Goal: Entertainment & Leisure: Consume media (video, audio)

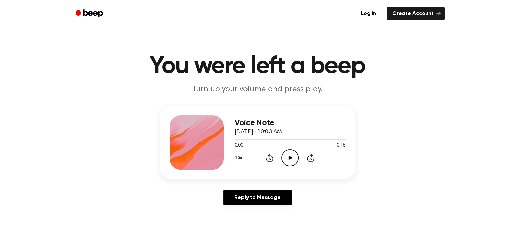
click at [290, 159] on icon at bounding box center [291, 158] width 4 height 4
click at [238, 162] on button "1.0x" at bounding box center [240, 158] width 10 height 12
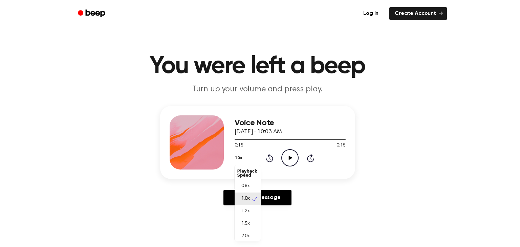
click at [250, 237] on div "2.0x" at bounding box center [248, 236] width 26 height 13
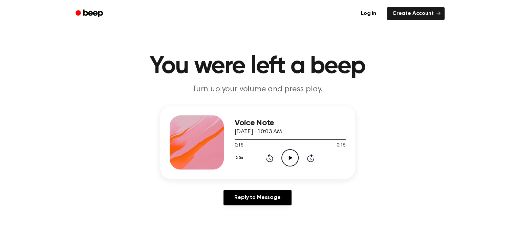
click at [291, 157] on icon at bounding box center [291, 158] width 4 height 4
click at [242, 155] on button "2.0x" at bounding box center [240, 158] width 11 height 12
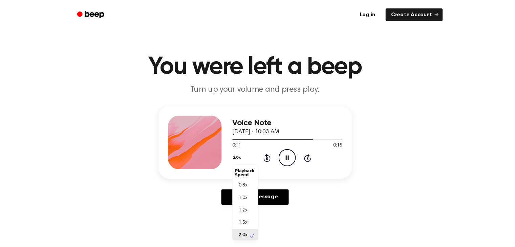
scroll to position [1, 0]
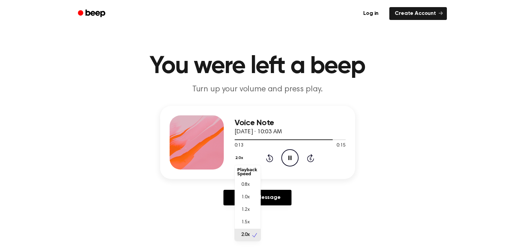
click at [249, 184] on span "0.8x" at bounding box center [245, 184] width 8 height 7
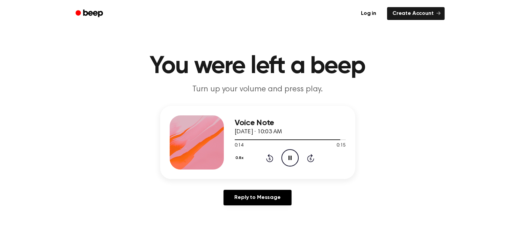
click at [293, 156] on icon "Pause Audio" at bounding box center [289, 157] width 17 height 17
click at [287, 158] on icon "Play Audio" at bounding box center [289, 157] width 17 height 17
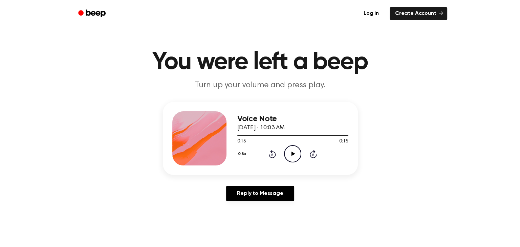
scroll to position [6, 0]
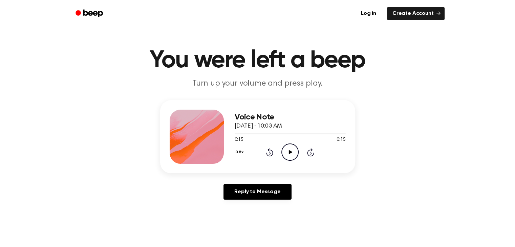
click at [289, 153] on icon at bounding box center [291, 152] width 4 height 4
click at [243, 156] on button "0.8x" at bounding box center [241, 153] width 12 height 12
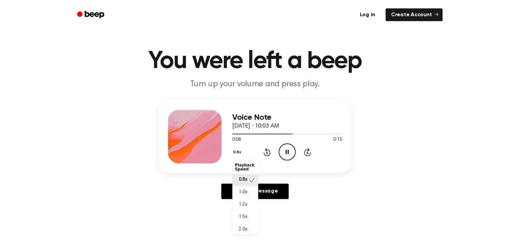
scroll to position [3, 0]
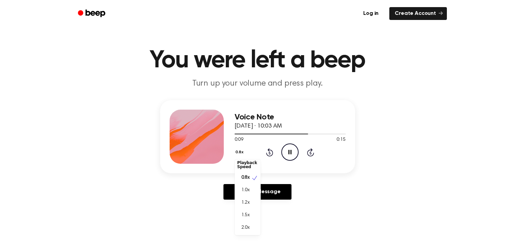
click at [249, 205] on span "1.2x" at bounding box center [245, 202] width 8 height 7
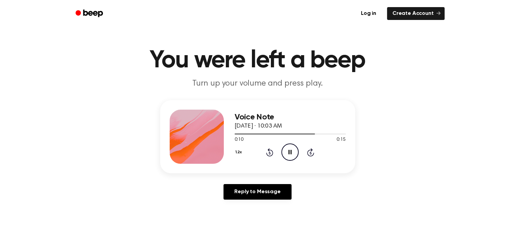
click at [290, 155] on icon "Pause Audio" at bounding box center [289, 152] width 17 height 17
click at [292, 155] on icon "Play Audio" at bounding box center [289, 152] width 17 height 17
click at [310, 153] on icon at bounding box center [311, 153] width 2 height 3
click at [294, 154] on icon "Play Audio" at bounding box center [289, 152] width 17 height 17
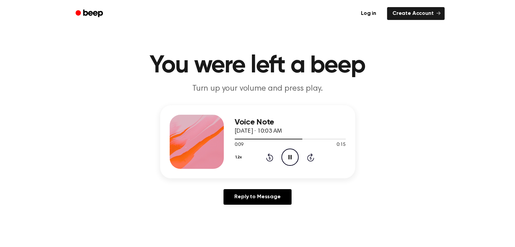
scroll to position [0, 0]
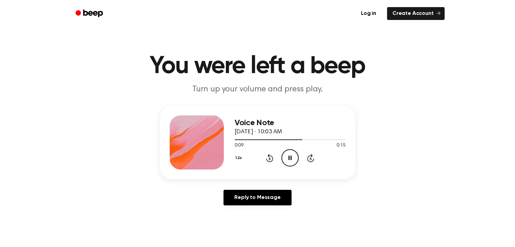
click at [239, 156] on button "1.2x" at bounding box center [240, 158] width 10 height 12
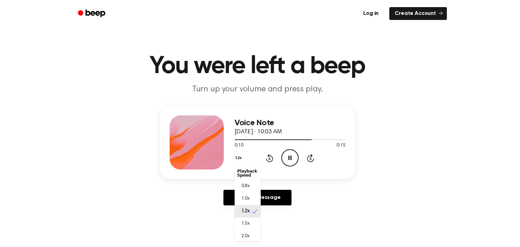
click at [242, 198] on span "1.0x" at bounding box center [245, 198] width 8 height 7
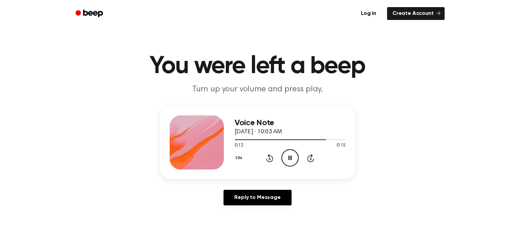
click at [269, 158] on icon at bounding box center [270, 158] width 2 height 3
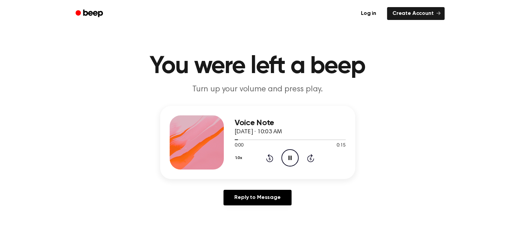
click at [269, 158] on icon "Rewind 5 seconds" at bounding box center [269, 158] width 7 height 9
click at [284, 154] on icon "Play Audio" at bounding box center [289, 157] width 17 height 17
drag, startPoint x: 284, startPoint y: 154, endPoint x: 282, endPoint y: 151, distance: 3.8
click at [282, 151] on icon "Pause Audio" at bounding box center [289, 157] width 17 height 17
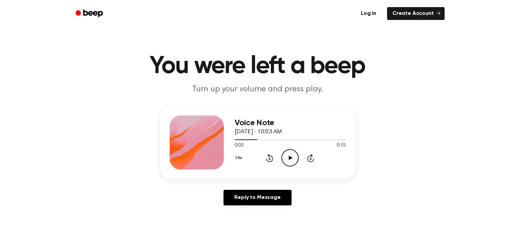
click at [289, 159] on icon at bounding box center [291, 158] width 4 height 4
click at [289, 159] on icon at bounding box center [289, 158] width 3 height 4
click at [267, 157] on icon "Rewind 5 seconds" at bounding box center [269, 158] width 7 height 9
click at [289, 159] on icon at bounding box center [291, 158] width 4 height 4
drag, startPoint x: 267, startPoint y: 157, endPoint x: 289, endPoint y: 159, distance: 22.0
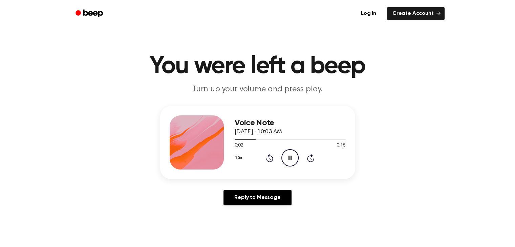
click at [289, 159] on icon at bounding box center [289, 158] width 3 height 4
click at [289, 159] on icon at bounding box center [291, 158] width 4 height 4
click at [289, 159] on icon at bounding box center [289, 158] width 3 height 4
click at [289, 159] on icon at bounding box center [291, 158] width 4 height 4
click at [289, 159] on icon at bounding box center [289, 158] width 3 height 4
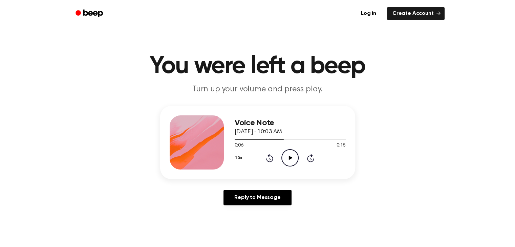
click at [269, 155] on icon at bounding box center [269, 158] width 7 height 8
click at [294, 157] on icon "Play Audio" at bounding box center [289, 157] width 17 height 17
click at [289, 159] on icon at bounding box center [289, 158] width 3 height 4
drag, startPoint x: 294, startPoint y: 157, endPoint x: 289, endPoint y: 159, distance: 5.4
click at [289, 159] on icon at bounding box center [291, 158] width 4 height 4
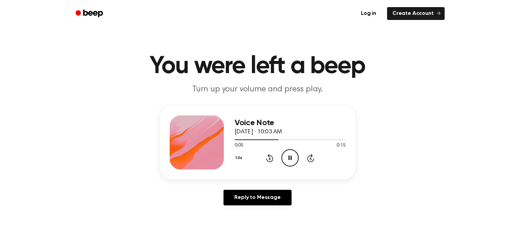
click at [289, 159] on icon at bounding box center [289, 158] width 3 height 4
click at [270, 160] on icon "Rewind 5 seconds" at bounding box center [269, 158] width 7 height 9
click at [269, 158] on icon at bounding box center [270, 158] width 2 height 3
click at [290, 153] on icon "Play Audio" at bounding box center [289, 157] width 17 height 17
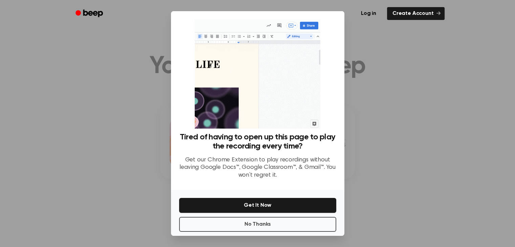
click at [399, 162] on div at bounding box center [257, 123] width 515 height 247
click at [368, 34] on div at bounding box center [257, 123] width 515 height 247
click at [370, 36] on div at bounding box center [257, 123] width 515 height 247
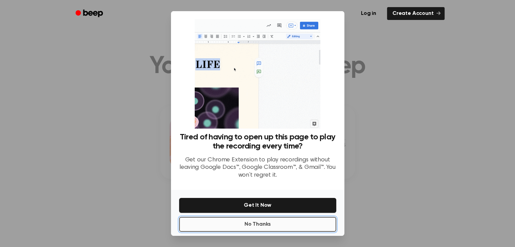
click at [300, 223] on button "No Thanks" at bounding box center [257, 224] width 157 height 15
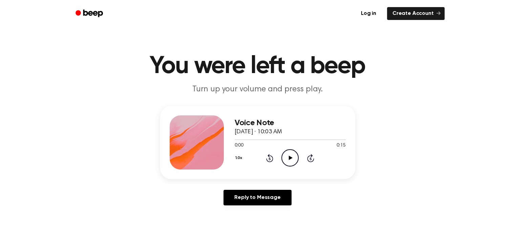
click at [294, 158] on icon "Play Audio" at bounding box center [289, 157] width 17 height 17
click at [263, 160] on div "1.0x Rewind 5 seconds Pause Audio Skip 5 seconds" at bounding box center [290, 157] width 111 height 17
click at [269, 157] on icon at bounding box center [270, 158] width 2 height 3
click at [287, 157] on icon "Pause Audio" at bounding box center [289, 157] width 17 height 17
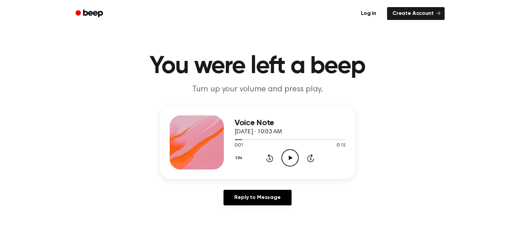
click at [287, 157] on icon "Play Audio" at bounding box center [289, 157] width 17 height 17
click at [287, 157] on icon "Pause Audio" at bounding box center [289, 157] width 17 height 17
click at [287, 157] on icon "Play Audio" at bounding box center [289, 157] width 17 height 17
click at [287, 157] on icon "Pause Audio" at bounding box center [289, 157] width 17 height 17
click at [287, 157] on icon "Play Audio" at bounding box center [289, 157] width 17 height 17
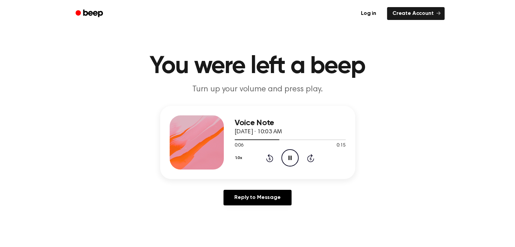
click at [287, 157] on icon "Pause Audio" at bounding box center [289, 157] width 17 height 17
click at [287, 157] on icon "Play Audio" at bounding box center [289, 157] width 17 height 17
click at [287, 157] on icon "Pause Audio" at bounding box center [289, 157] width 17 height 17
click at [286, 157] on icon "Play Audio" at bounding box center [289, 157] width 17 height 17
click at [286, 157] on icon "Pause Audio" at bounding box center [289, 157] width 17 height 17
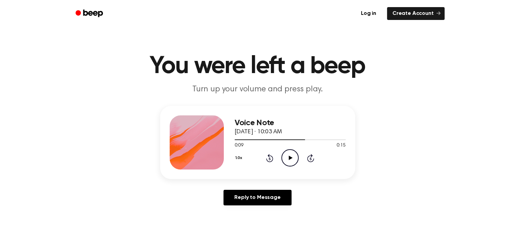
click at [286, 157] on icon "Play Audio" at bounding box center [289, 157] width 17 height 17
click at [286, 157] on icon "Pause Audio" at bounding box center [289, 157] width 17 height 17
click at [286, 157] on icon "Play Audio" at bounding box center [289, 157] width 17 height 17
click at [286, 157] on icon "Pause Audio" at bounding box center [289, 157] width 17 height 17
click at [272, 159] on icon at bounding box center [269, 158] width 7 height 8
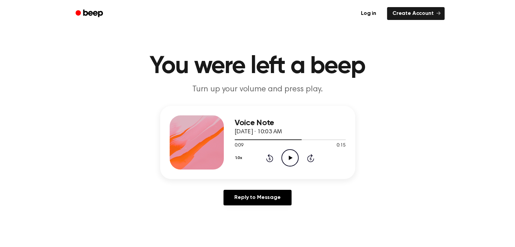
click at [283, 157] on icon "Play Audio" at bounding box center [289, 157] width 17 height 17
click at [310, 157] on icon at bounding box center [310, 158] width 7 height 8
click at [289, 157] on icon at bounding box center [291, 158] width 4 height 4
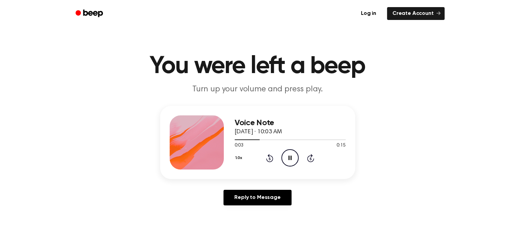
click at [291, 158] on icon at bounding box center [289, 158] width 3 height 4
click at [291, 158] on icon at bounding box center [291, 158] width 4 height 4
click at [291, 158] on icon at bounding box center [289, 158] width 3 height 4
click at [288, 158] on icon "Play Audio" at bounding box center [289, 157] width 17 height 17
click at [288, 158] on icon "Pause Audio" at bounding box center [289, 157] width 17 height 17
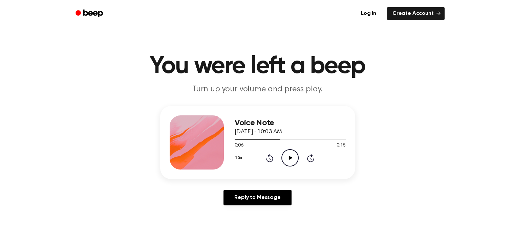
click at [285, 157] on icon "Play Audio" at bounding box center [289, 157] width 17 height 17
click at [287, 156] on icon "Pause Audio" at bounding box center [289, 157] width 17 height 17
click at [269, 158] on icon at bounding box center [270, 158] width 2 height 3
click at [267, 158] on icon "Rewind 5 seconds" at bounding box center [269, 158] width 7 height 9
click at [310, 158] on icon at bounding box center [311, 158] width 2 height 3
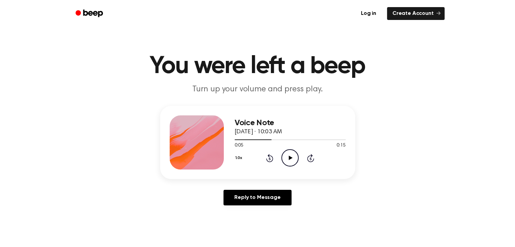
click at [291, 153] on icon "Play Audio" at bounding box center [289, 157] width 17 height 17
click at [266, 157] on icon "Rewind 5 seconds" at bounding box center [269, 158] width 7 height 9
click at [269, 160] on icon at bounding box center [270, 158] width 2 height 3
click at [310, 158] on icon at bounding box center [311, 158] width 2 height 3
click at [290, 158] on icon "Pause Audio" at bounding box center [289, 157] width 17 height 17
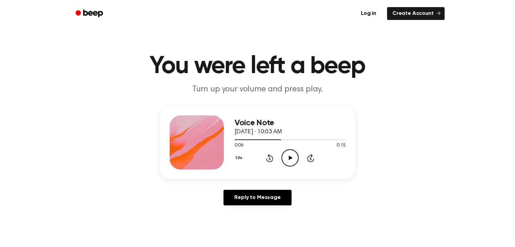
click at [289, 153] on icon "Play Audio" at bounding box center [289, 157] width 17 height 17
click at [272, 158] on icon at bounding box center [269, 158] width 7 height 8
click at [270, 158] on icon "Rewind 5 seconds" at bounding box center [269, 158] width 7 height 9
click at [269, 159] on icon "Rewind 5 seconds" at bounding box center [269, 158] width 7 height 9
click at [269, 158] on icon at bounding box center [270, 158] width 2 height 3
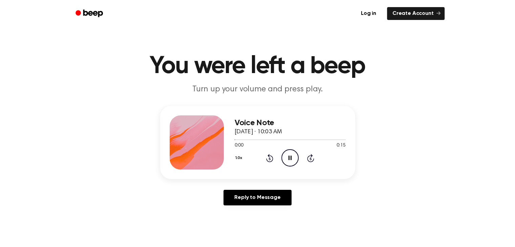
click at [269, 158] on icon at bounding box center [270, 158] width 2 height 3
click at [269, 161] on icon at bounding box center [269, 158] width 7 height 8
click at [269, 158] on icon at bounding box center [270, 158] width 2 height 3
click at [270, 158] on icon "Rewind 5 seconds" at bounding box center [269, 158] width 7 height 9
click at [291, 161] on icon "Pause Audio" at bounding box center [289, 157] width 17 height 17
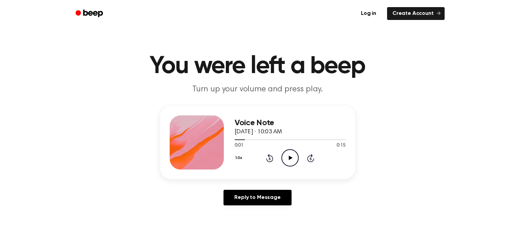
click at [309, 158] on icon "Skip 5 seconds" at bounding box center [310, 158] width 7 height 9
click at [310, 158] on icon at bounding box center [311, 158] width 2 height 3
click at [269, 158] on icon at bounding box center [270, 158] width 2 height 3
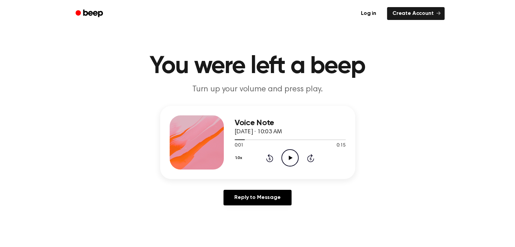
click at [267, 158] on icon "Rewind 5 seconds" at bounding box center [269, 158] width 7 height 9
click at [286, 158] on icon "Play Audio" at bounding box center [289, 157] width 17 height 17
drag, startPoint x: 286, startPoint y: 158, endPoint x: 286, endPoint y: 148, distance: 10.5
click at [286, 148] on div "Voice Note September 5, 2025 · 10:03 AM 0:04 0:15 Your browser does not support…" at bounding box center [290, 142] width 111 height 54
click at [287, 152] on icon "Pause Audio" at bounding box center [289, 157] width 17 height 17
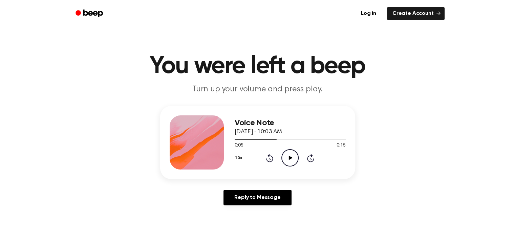
click at [267, 156] on icon "Rewind 5 seconds" at bounding box center [269, 158] width 7 height 9
click at [309, 156] on icon at bounding box center [310, 158] width 7 height 8
click at [271, 160] on icon "Rewind 5 seconds" at bounding box center [269, 158] width 7 height 9
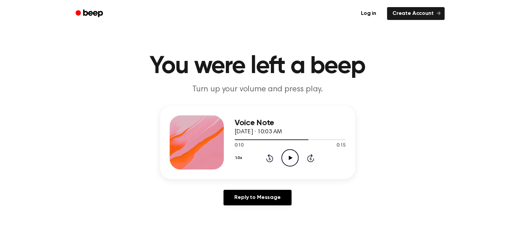
click at [271, 160] on icon at bounding box center [269, 158] width 7 height 8
click at [286, 158] on icon "Play Audio" at bounding box center [289, 157] width 17 height 17
click at [267, 156] on icon "Rewind 5 seconds" at bounding box center [269, 158] width 7 height 9
click at [263, 168] on div "Voice Note September 5, 2025 · 10:03 AM 0:04 0:15 Your browser does not support…" at bounding box center [290, 142] width 111 height 54
click at [295, 154] on icon "Pause Audio" at bounding box center [289, 157] width 17 height 17
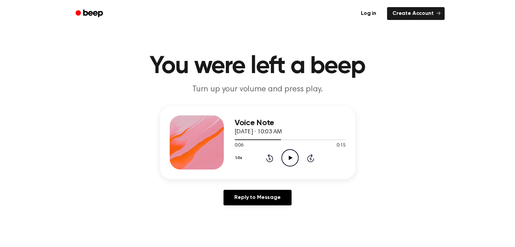
click at [272, 156] on icon at bounding box center [269, 158] width 7 height 8
click at [268, 155] on icon at bounding box center [269, 158] width 7 height 8
click at [287, 157] on icon "Play Audio" at bounding box center [289, 157] width 17 height 17
click at [287, 157] on icon "Pause Audio" at bounding box center [289, 157] width 17 height 17
click at [287, 157] on icon "Play Audio" at bounding box center [289, 157] width 17 height 17
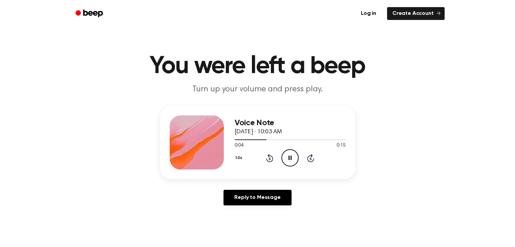
click at [287, 157] on icon "Pause Audio" at bounding box center [289, 157] width 17 height 17
click at [287, 157] on icon "Play Audio" at bounding box center [289, 157] width 17 height 17
click at [287, 157] on icon "Pause Audio" at bounding box center [289, 157] width 17 height 17
drag, startPoint x: 287, startPoint y: 157, endPoint x: 268, endPoint y: 133, distance: 30.3
click at [268, 133] on div "Voice Note September 5, 2025 · 10:03 AM 0:06 0:15 Your browser does not support…" at bounding box center [290, 142] width 111 height 54
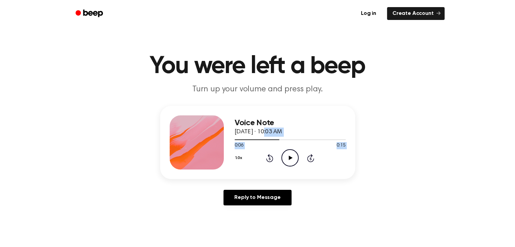
click at [290, 159] on icon "Play Audio" at bounding box center [289, 157] width 17 height 17
drag, startPoint x: 290, startPoint y: 159, endPoint x: 285, endPoint y: 160, distance: 4.5
click at [285, 160] on icon "Pause Audio" at bounding box center [289, 157] width 17 height 17
click at [269, 158] on icon at bounding box center [270, 158] width 2 height 3
click at [293, 155] on icon "Play Audio" at bounding box center [289, 157] width 17 height 17
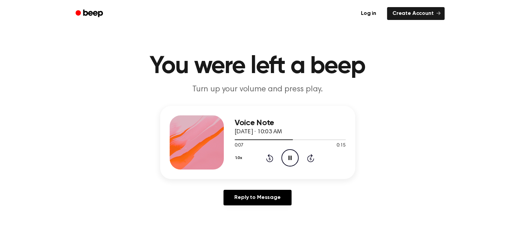
click at [288, 166] on circle at bounding box center [290, 158] width 17 height 17
click at [269, 158] on icon at bounding box center [270, 158] width 2 height 3
click at [271, 154] on icon "Rewind 5 seconds" at bounding box center [269, 158] width 7 height 9
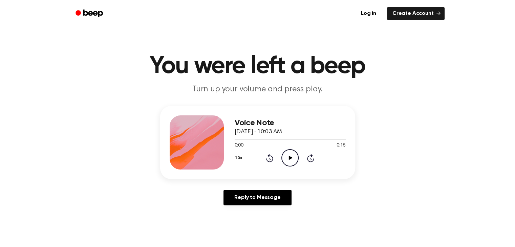
click at [293, 153] on icon "Play Audio" at bounding box center [289, 157] width 17 height 17
click at [292, 157] on icon "Play Audio" at bounding box center [289, 157] width 17 height 17
click at [289, 162] on icon "Pause Audio" at bounding box center [289, 157] width 17 height 17
click at [286, 160] on icon "Play Audio" at bounding box center [289, 157] width 17 height 17
click at [237, 141] on div at bounding box center [290, 139] width 111 height 5
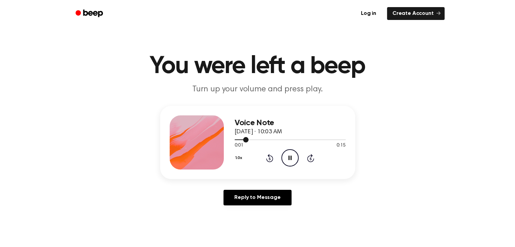
click at [244, 141] on span at bounding box center [245, 139] width 5 height 5
click at [292, 165] on icon "Pause Audio" at bounding box center [289, 157] width 17 height 17
click at [293, 159] on icon "Play Audio" at bounding box center [289, 157] width 17 height 17
click at [292, 161] on icon "Pause Audio" at bounding box center [289, 157] width 17 height 17
click at [289, 158] on icon at bounding box center [291, 158] width 4 height 4
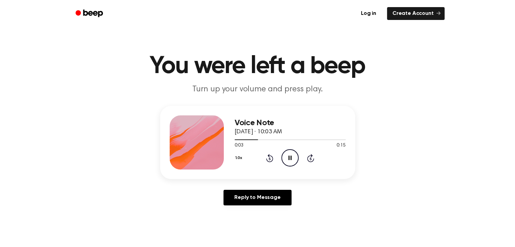
click at [269, 161] on icon "Rewind 5 seconds" at bounding box center [269, 158] width 7 height 9
click at [269, 158] on icon at bounding box center [270, 158] width 2 height 3
click at [285, 156] on icon "Pause Audio" at bounding box center [289, 157] width 17 height 17
click at [269, 158] on icon at bounding box center [270, 158] width 2 height 3
click at [292, 164] on icon "Play Audio" at bounding box center [289, 157] width 17 height 17
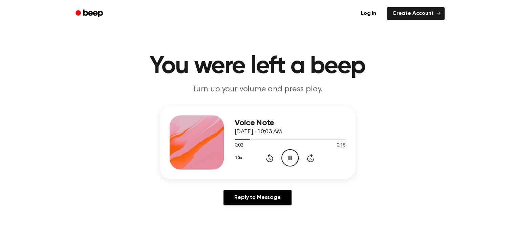
click at [286, 160] on icon "Pause Audio" at bounding box center [289, 157] width 17 height 17
click at [292, 160] on icon "Play Audio" at bounding box center [289, 157] width 17 height 17
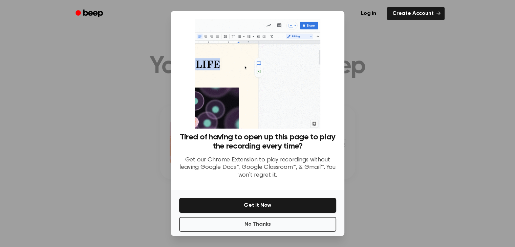
click at [436, 181] on div at bounding box center [257, 123] width 515 height 247
click at [279, 223] on button "No Thanks" at bounding box center [257, 224] width 157 height 15
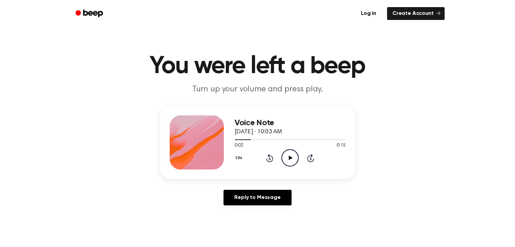
click at [282, 156] on circle at bounding box center [290, 158] width 17 height 17
click at [288, 157] on icon "Pause Audio" at bounding box center [289, 157] width 17 height 17
click at [291, 156] on icon "Play Audio" at bounding box center [289, 157] width 17 height 17
click at [291, 159] on icon at bounding box center [289, 158] width 3 height 4
click at [289, 158] on icon at bounding box center [291, 158] width 4 height 4
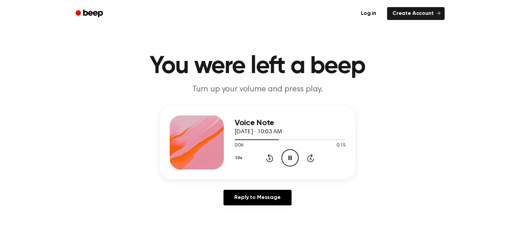
click at [290, 157] on icon "Pause Audio" at bounding box center [289, 157] width 17 height 17
click at [292, 160] on icon "Play Audio" at bounding box center [289, 157] width 17 height 17
click at [290, 162] on icon "Pause Audio" at bounding box center [289, 157] width 17 height 17
click at [288, 157] on icon "Play Audio" at bounding box center [289, 157] width 17 height 17
click at [267, 160] on icon at bounding box center [269, 158] width 7 height 8
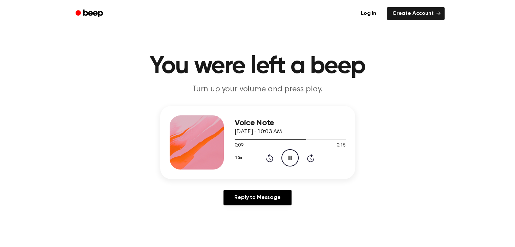
click at [269, 158] on icon at bounding box center [270, 158] width 2 height 3
click at [293, 159] on icon "Pause Audio" at bounding box center [289, 157] width 17 height 17
click at [293, 157] on icon "Play Audio" at bounding box center [289, 157] width 17 height 17
click at [291, 156] on icon at bounding box center [289, 158] width 3 height 4
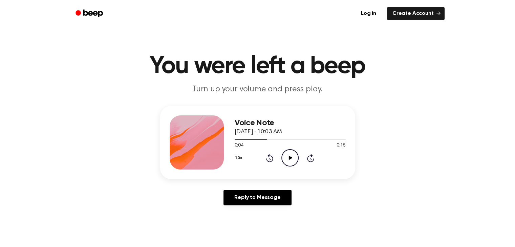
click at [269, 158] on icon at bounding box center [270, 158] width 2 height 3
click at [240, 158] on button "1.0x" at bounding box center [240, 158] width 10 height 12
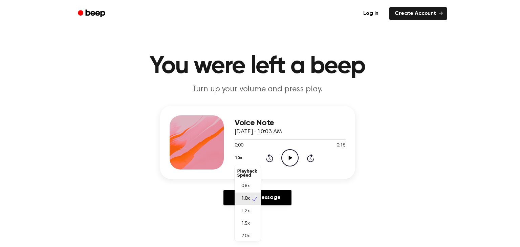
click at [249, 188] on span "0.8x" at bounding box center [245, 186] width 8 height 7
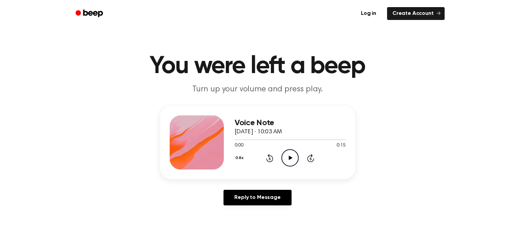
click at [289, 159] on icon at bounding box center [291, 158] width 4 height 4
click at [294, 153] on icon "Pause Audio" at bounding box center [289, 157] width 17 height 17
click at [272, 158] on icon "Rewind 5 seconds" at bounding box center [269, 158] width 7 height 9
click at [269, 158] on icon at bounding box center [270, 158] width 2 height 3
click at [239, 161] on button "0.8x" at bounding box center [241, 158] width 12 height 12
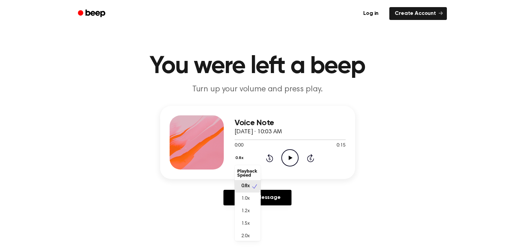
click at [252, 199] on div "1.0x" at bounding box center [248, 199] width 26 height 13
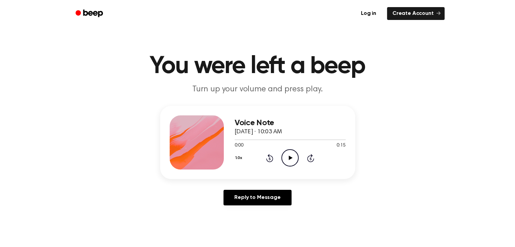
click at [293, 161] on icon "Play Audio" at bounding box center [289, 157] width 17 height 17
click at [272, 158] on icon at bounding box center [269, 158] width 7 height 8
click at [269, 158] on icon at bounding box center [270, 158] width 2 height 3
click at [271, 157] on icon "Rewind 5 seconds" at bounding box center [269, 158] width 7 height 9
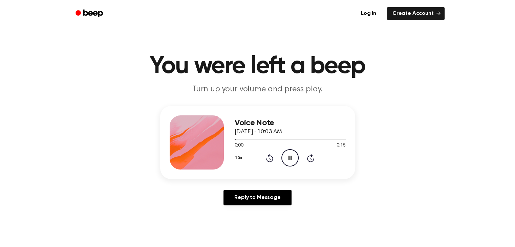
click at [269, 158] on icon at bounding box center [270, 158] width 2 height 3
click at [269, 157] on icon at bounding box center [269, 158] width 7 height 8
click at [288, 160] on icon "Pause Audio" at bounding box center [289, 157] width 17 height 17
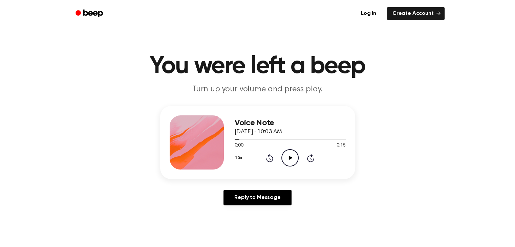
click at [297, 158] on icon "Play Audio" at bounding box center [289, 157] width 17 height 17
click at [296, 149] on icon "Pause Audio" at bounding box center [289, 157] width 17 height 17
click at [269, 158] on icon at bounding box center [270, 158] width 2 height 3
click at [286, 160] on icon "Play Audio" at bounding box center [289, 157] width 17 height 17
click at [294, 158] on icon "Pause Audio" at bounding box center [289, 157] width 17 height 17
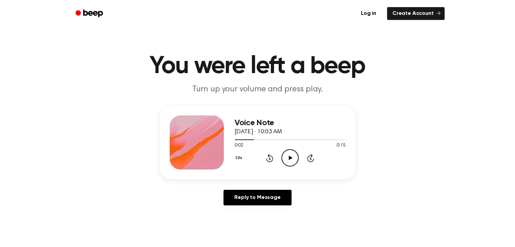
click at [299, 159] on div "1.0x Rewind 5 seconds Play Audio Skip 5 seconds" at bounding box center [290, 157] width 111 height 17
click at [295, 159] on icon "Play Audio" at bounding box center [289, 157] width 17 height 17
click at [287, 155] on icon "Pause Audio" at bounding box center [289, 157] width 17 height 17
click at [294, 157] on icon "Play Audio" at bounding box center [289, 157] width 17 height 17
click at [289, 167] on div "Voice Note [DATE] · 10:03 AM 0:06 0:15 Your browser does not support the [objec…" at bounding box center [290, 142] width 111 height 54
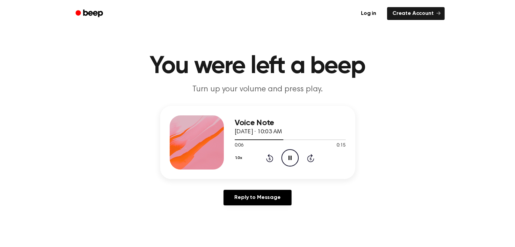
click at [291, 158] on icon at bounding box center [289, 158] width 3 height 4
click at [294, 164] on icon "Play Audio" at bounding box center [289, 157] width 17 height 17
click at [286, 159] on icon "Pause Audio" at bounding box center [289, 157] width 17 height 17
click at [293, 158] on icon "Play Audio" at bounding box center [289, 157] width 17 height 17
click at [269, 156] on icon at bounding box center [269, 158] width 7 height 8
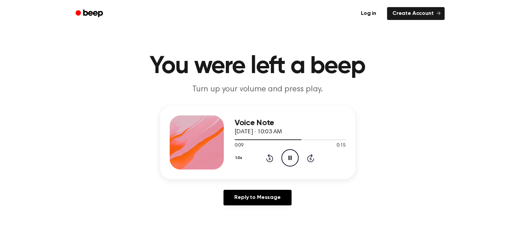
click at [269, 158] on icon at bounding box center [270, 158] width 2 height 3
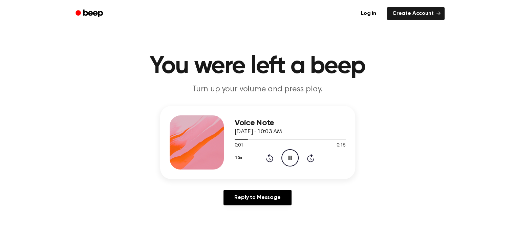
click at [269, 159] on icon "Rewind 5 seconds" at bounding box center [269, 158] width 7 height 9
click at [290, 161] on icon "Play Audio" at bounding box center [289, 157] width 17 height 17
click at [282, 159] on circle at bounding box center [290, 158] width 17 height 17
click at [294, 160] on icon "Pause Audio" at bounding box center [289, 157] width 17 height 17
click at [271, 158] on icon "Rewind 5 seconds" at bounding box center [269, 158] width 7 height 9
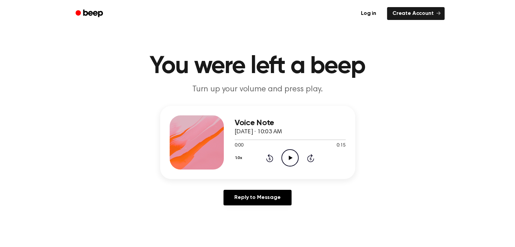
click at [289, 160] on icon "Play Audio" at bounding box center [289, 157] width 17 height 17
click at [269, 158] on icon at bounding box center [270, 158] width 2 height 3
click at [288, 158] on icon "Pause Audio" at bounding box center [289, 157] width 17 height 17
click at [271, 158] on icon "Rewind 5 seconds" at bounding box center [269, 158] width 7 height 9
click at [294, 161] on icon "Play Audio" at bounding box center [289, 157] width 17 height 17
